Goal: Information Seeking & Learning: Learn about a topic

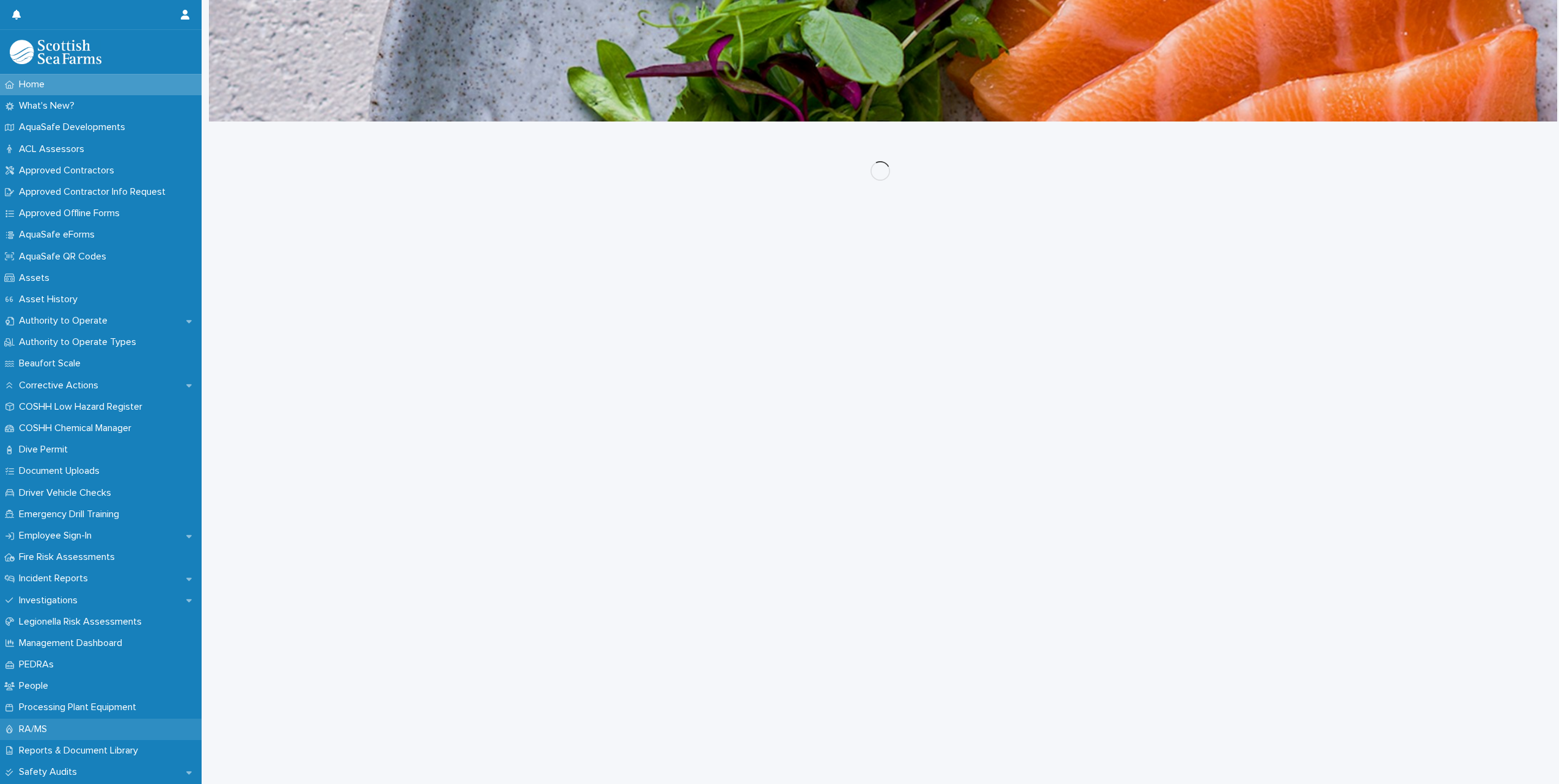
click at [25, 724] on p "RA/MS" at bounding box center [35, 730] width 43 height 12
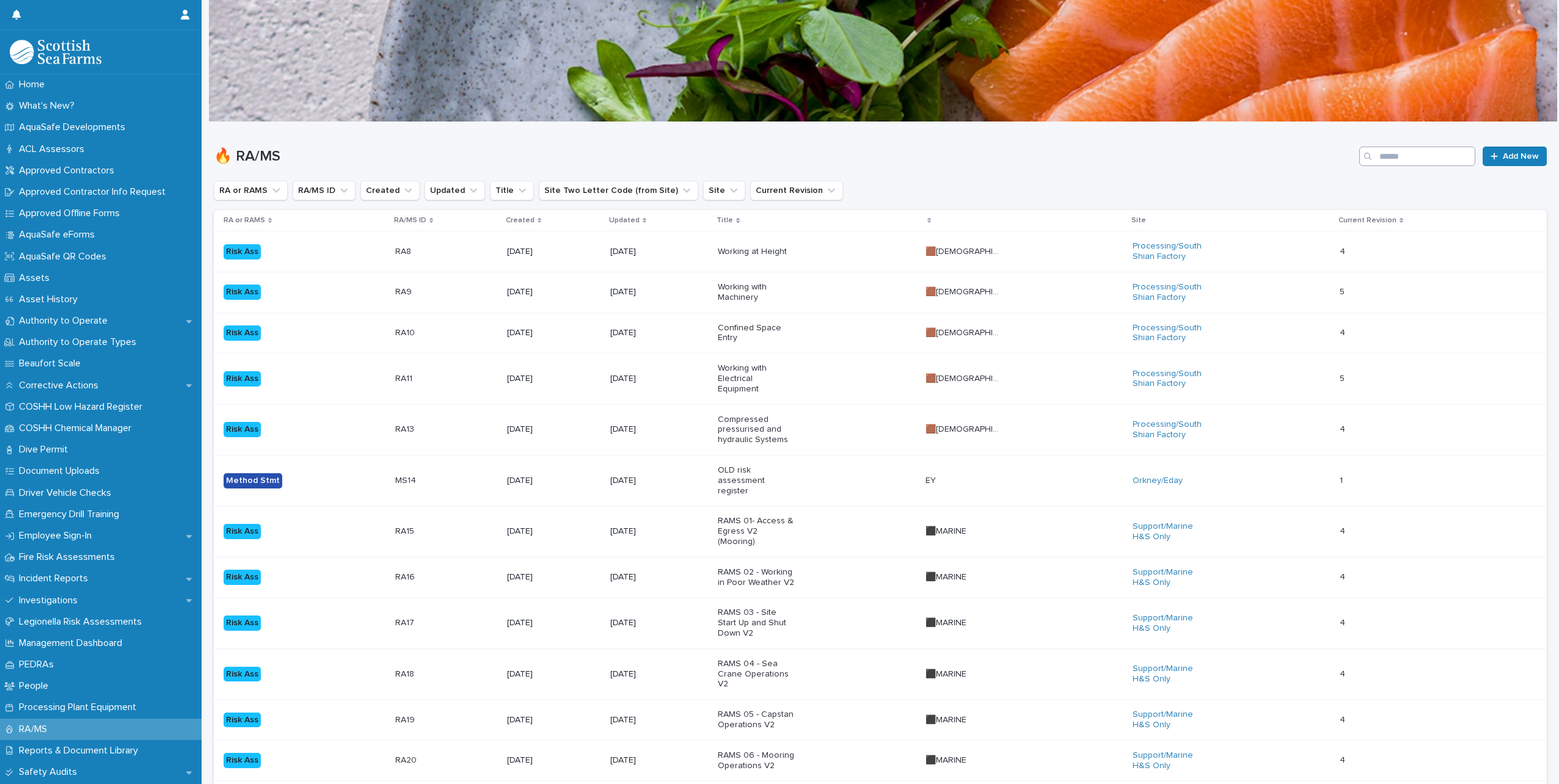
drag, startPoint x: 1399, startPoint y: 143, endPoint x: 1401, endPoint y: 158, distance: 15.1
click at [1399, 145] on div "🔥 RA/MS Add New" at bounding box center [881, 151] width 1333 height 58
click at [1401, 158] on input "Search" at bounding box center [1417, 156] width 116 height 19
type input "****"
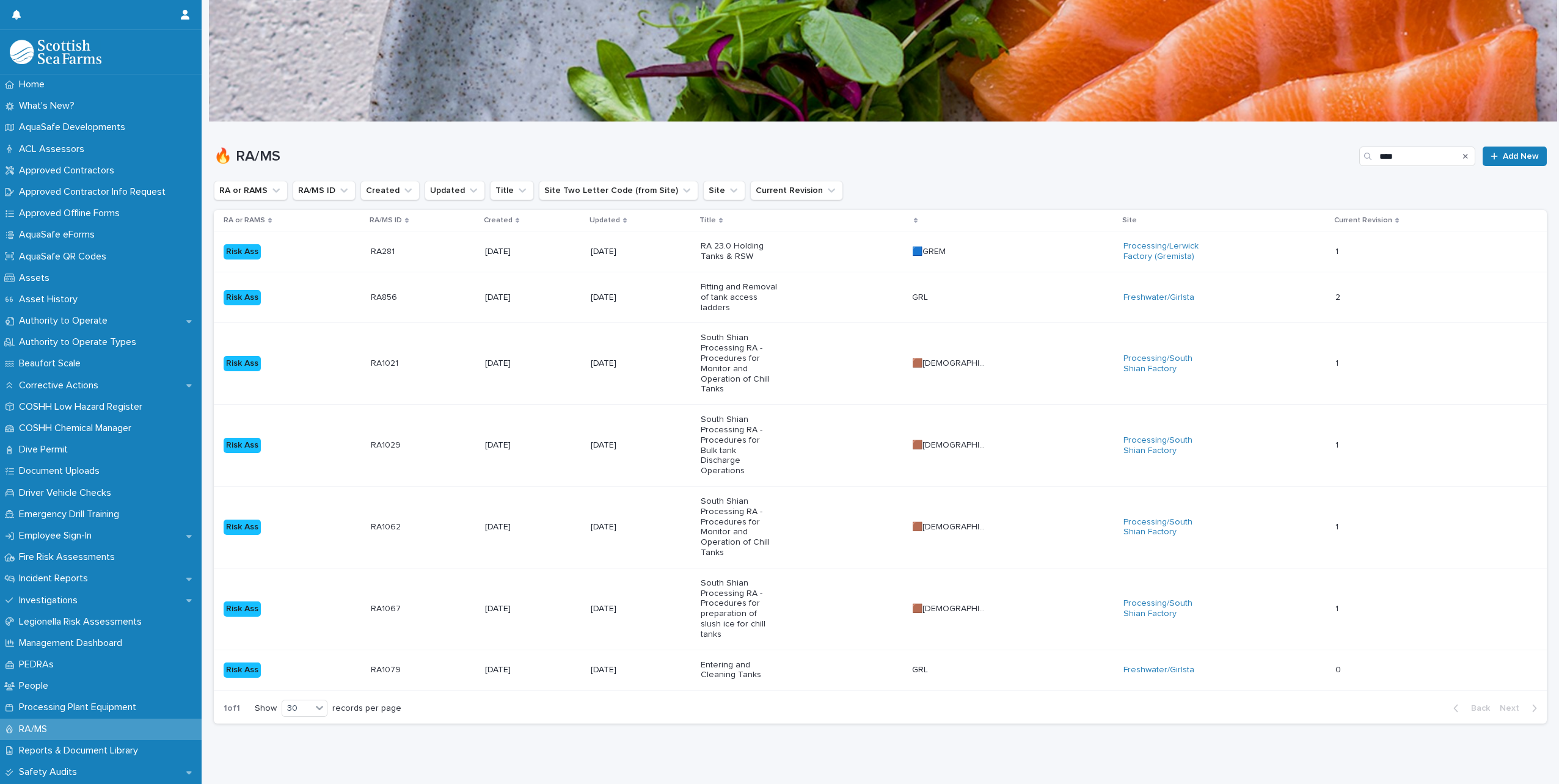
click at [777, 660] on p "Entering and Cleaning Tanks" at bounding box center [739, 670] width 77 height 21
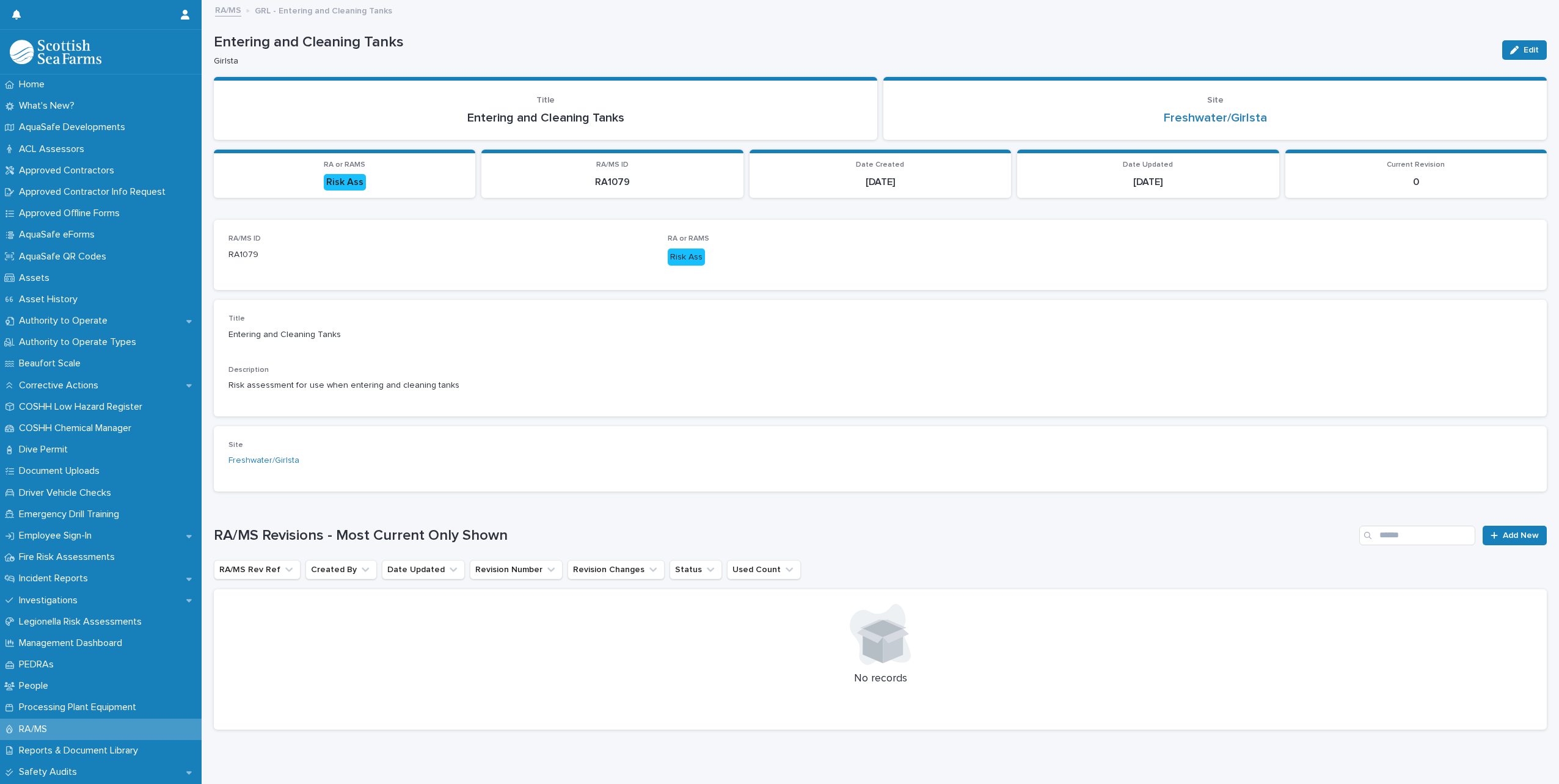
click at [316, 8] on p "GRL - Entering and Cleaning Tanks" at bounding box center [323, 10] width 137 height 14
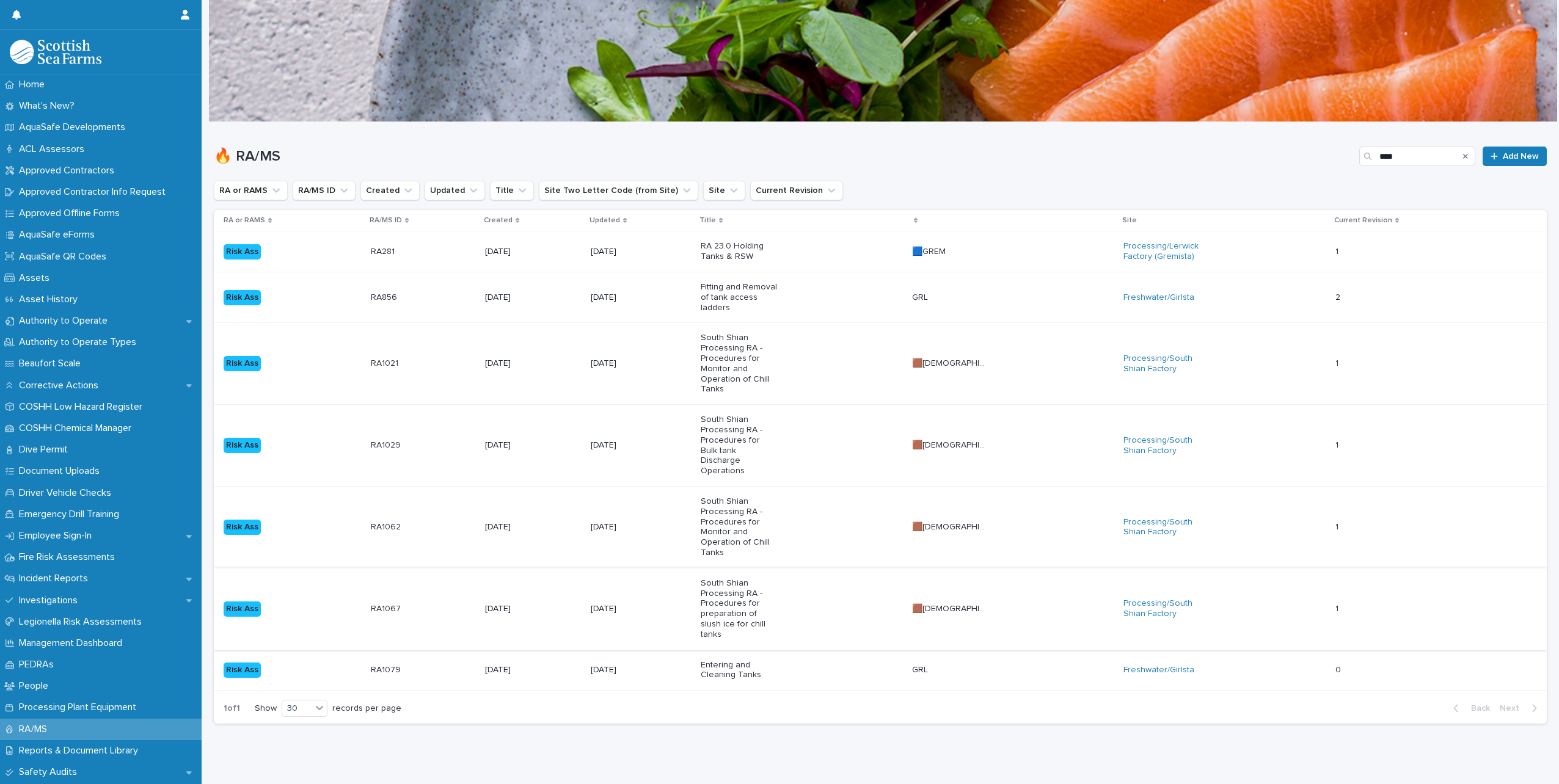
scroll to position [9, 0]
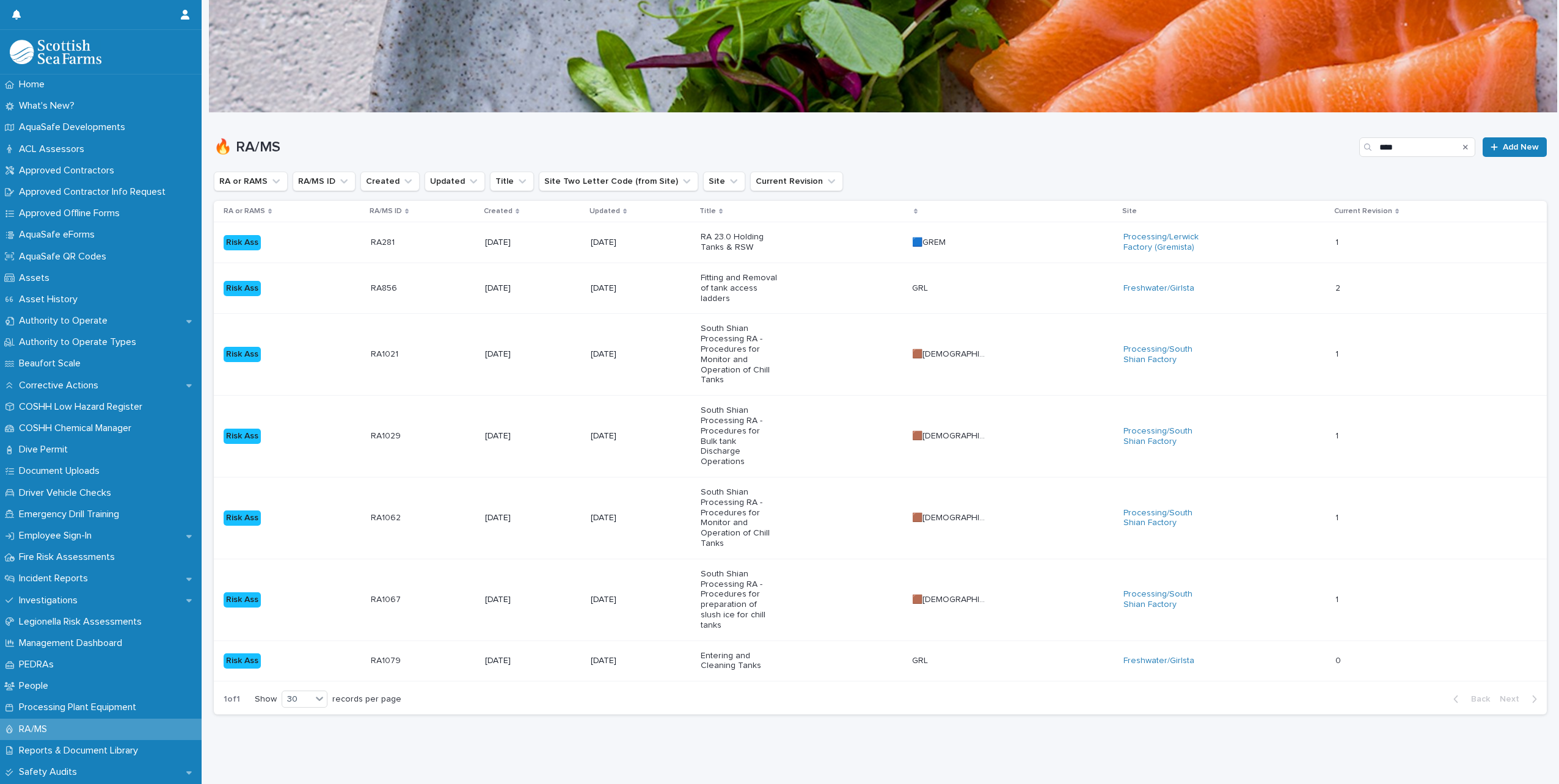
click at [902, 651] on div "Entering and Cleaning Tanks" at bounding box center [801, 661] width 202 height 31
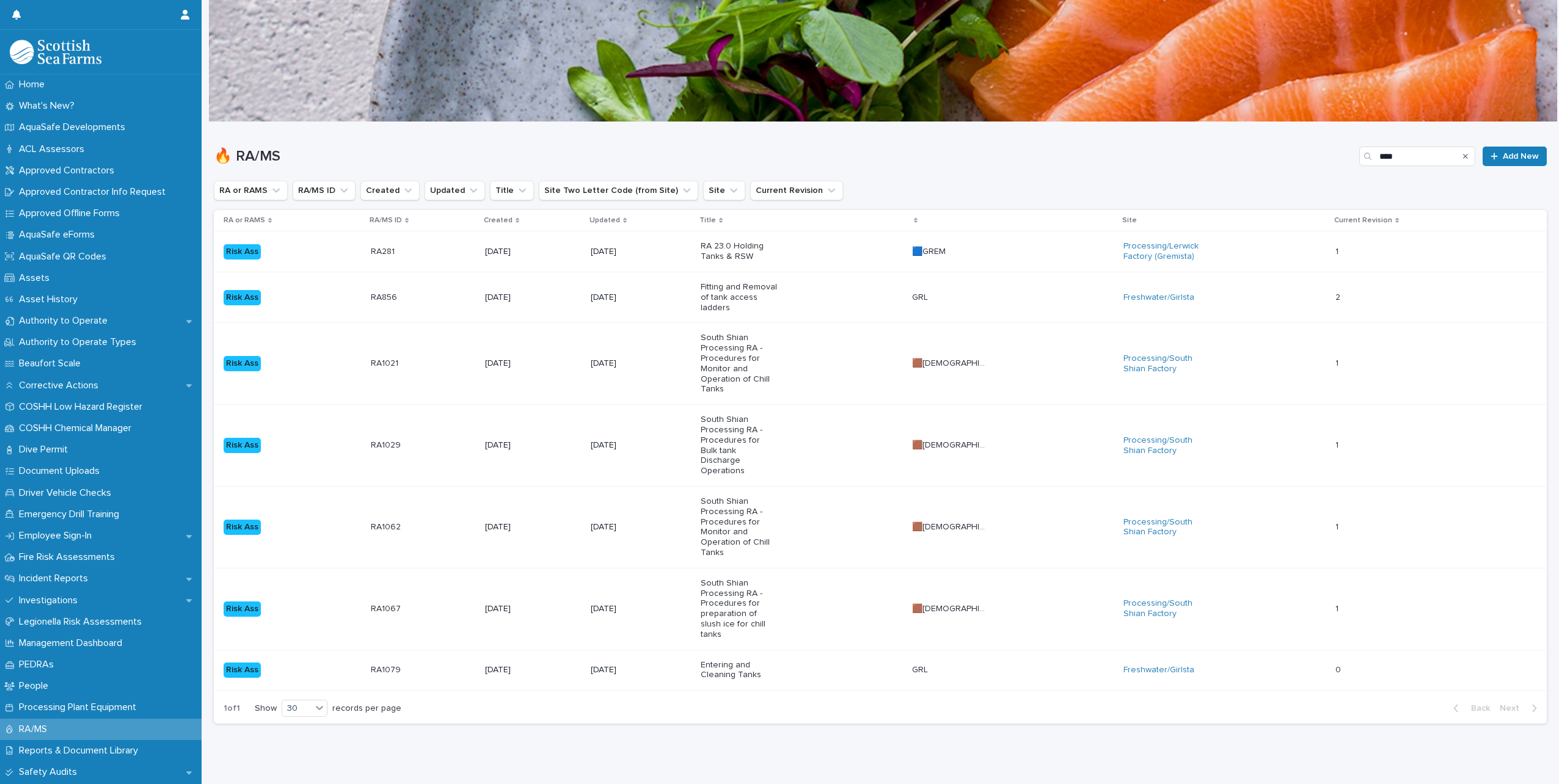
click at [777, 294] on p "Fitting and Removal of tank access ladders" at bounding box center [739, 298] width 77 height 31
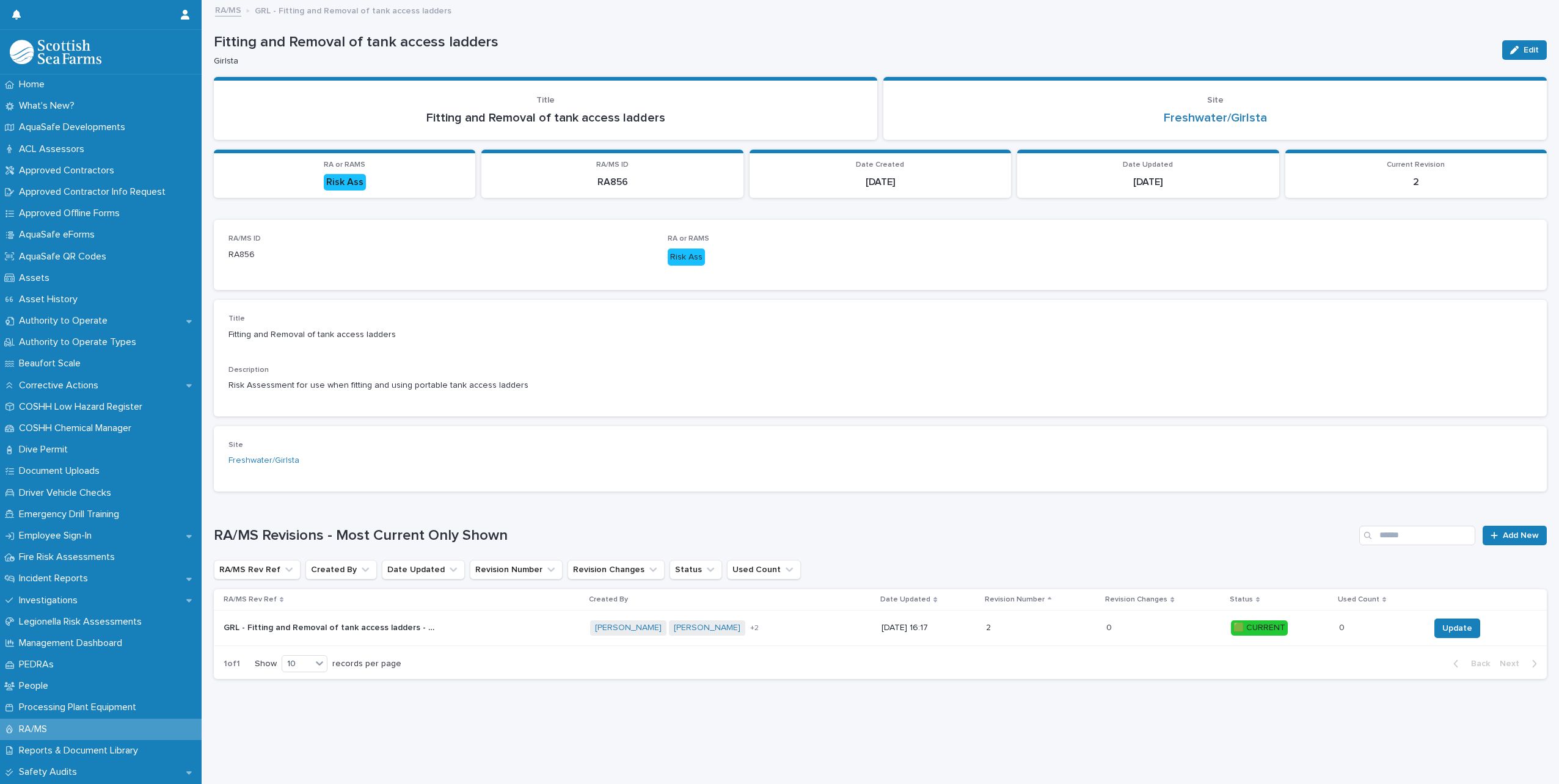
scroll to position [9, 0]
click at [562, 623] on div "GRL - Fitting and Removal of tank access ladders - Rev 2 🟩 GRL - Fitting and Re…" at bounding box center [401, 628] width 357 height 20
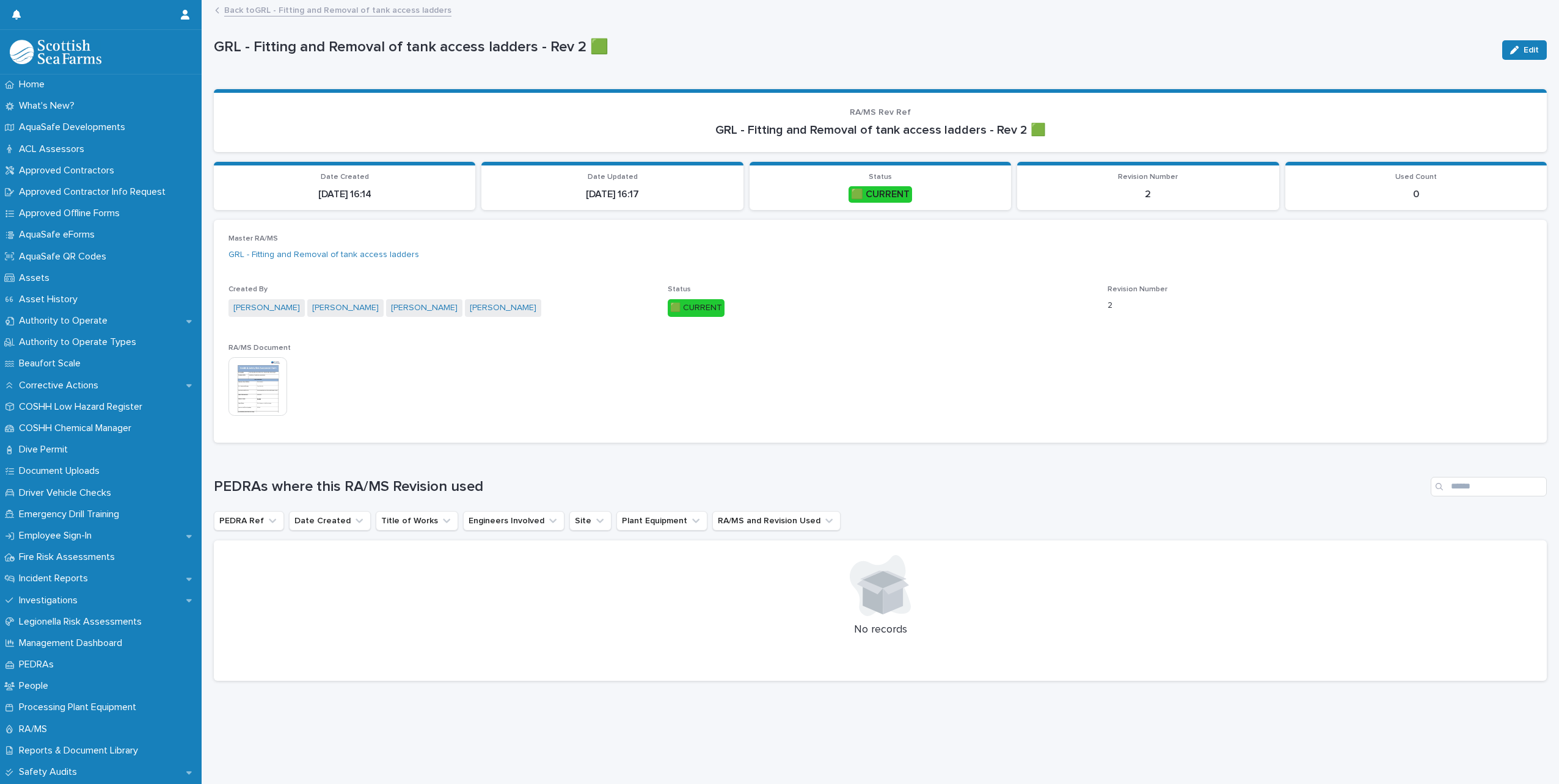
click at [245, 384] on img at bounding box center [258, 387] width 58 height 58
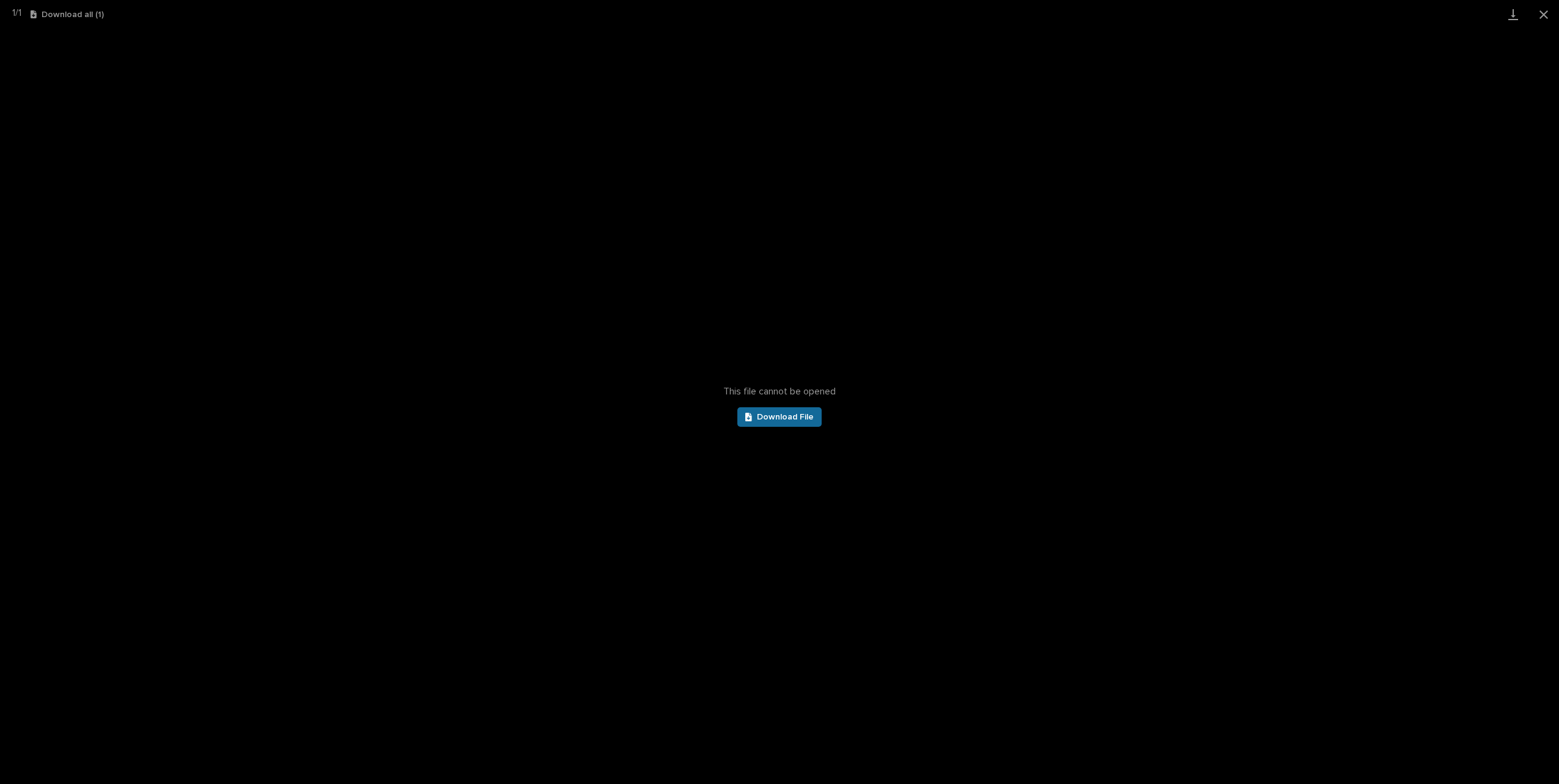
click at [751, 420] on icon at bounding box center [748, 417] width 7 height 8
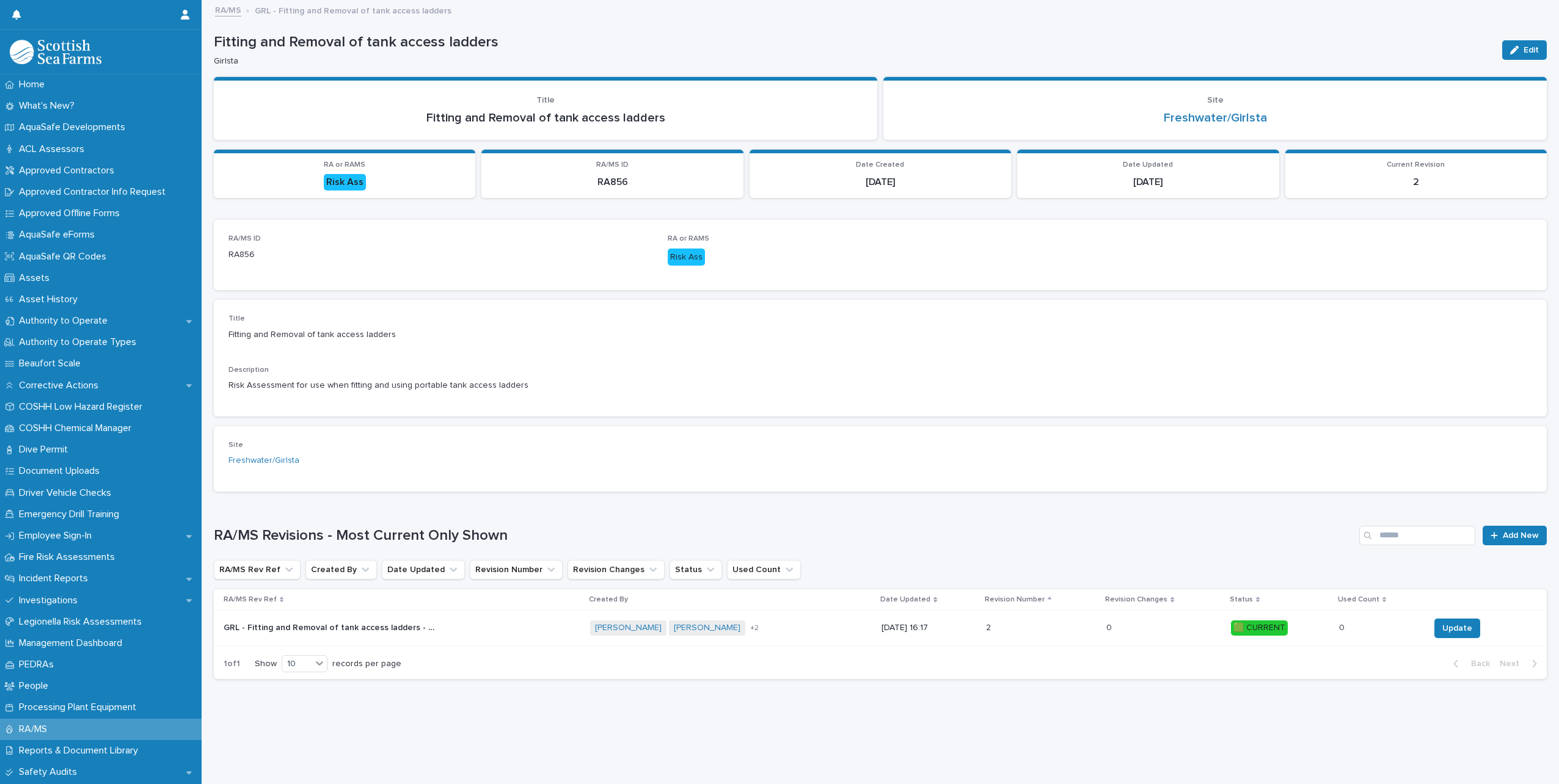
click at [502, 625] on div "GRL - Fitting and Removal of tank access ladders - Rev 2 🟩 GRL - Fitting and Re…" at bounding box center [401, 628] width 357 height 20
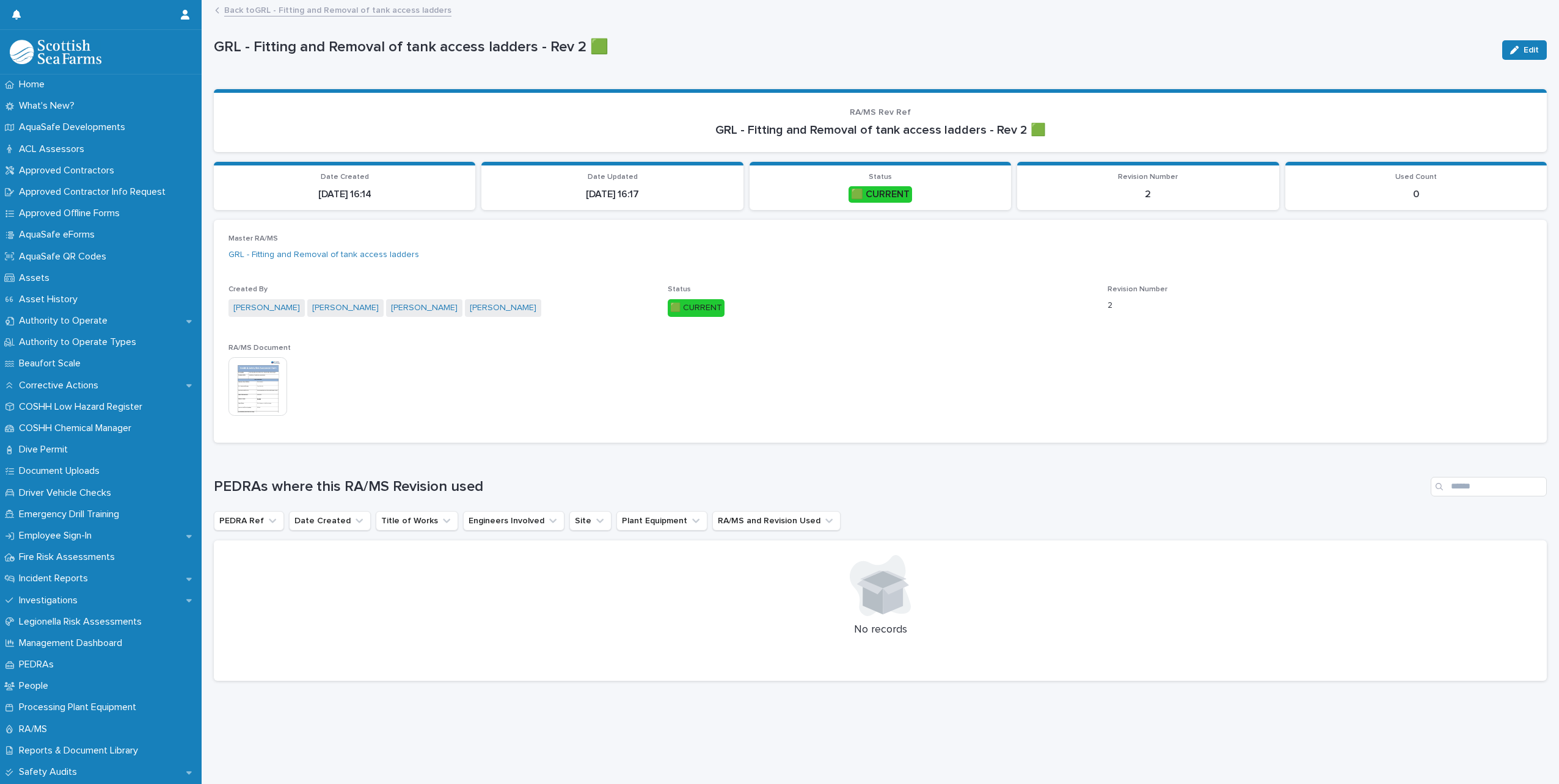
click at [245, 401] on img at bounding box center [258, 387] width 58 height 58
